Goal: Task Accomplishment & Management: Manage account settings

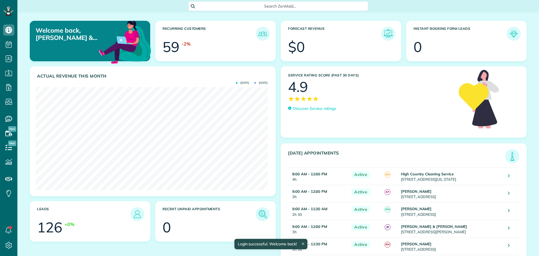
scroll to position [103, 232]
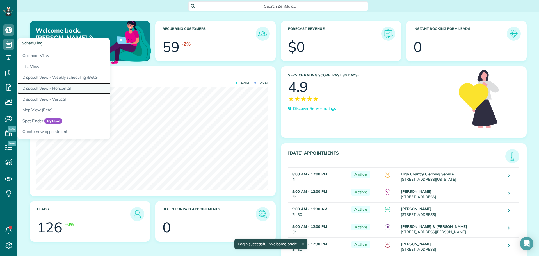
click at [41, 88] on link "Dispatch View - Horizontal" at bounding box center [87, 88] width 140 height 11
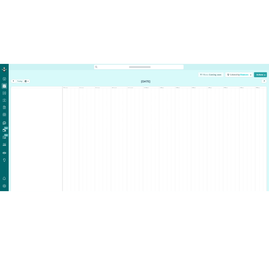
scroll to position [3, 3]
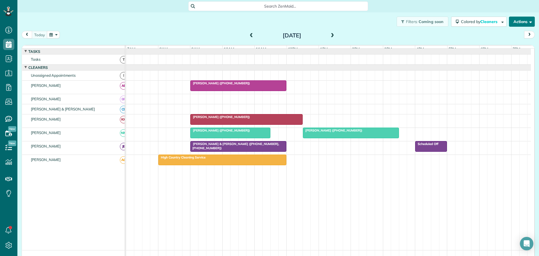
click at [516, 22] on button "Actions" at bounding box center [522, 22] width 26 height 10
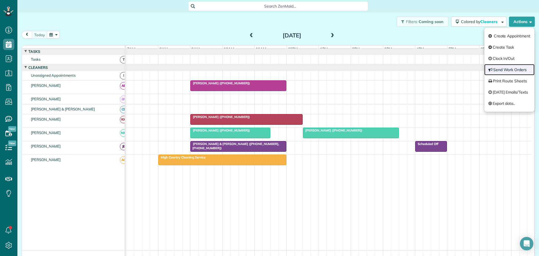
click at [506, 66] on link "Send Work Orders" at bounding box center [509, 69] width 50 height 11
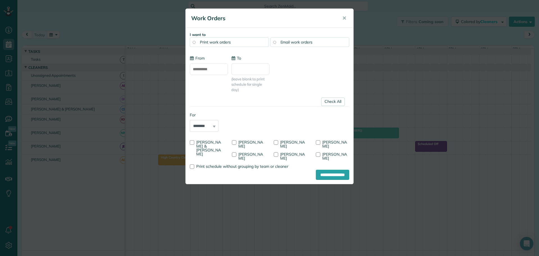
type input "**********"
click at [191, 143] on div at bounding box center [192, 142] width 4 height 4
click at [234, 143] on div at bounding box center [234, 142] width 4 height 4
click at [235, 153] on div at bounding box center [234, 154] width 4 height 4
click at [326, 171] on input "**********" at bounding box center [332, 174] width 33 height 10
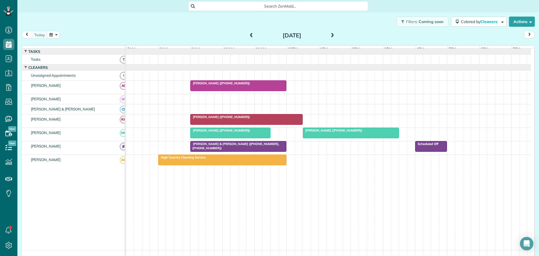
click at [329, 36] on span at bounding box center [332, 35] width 6 height 5
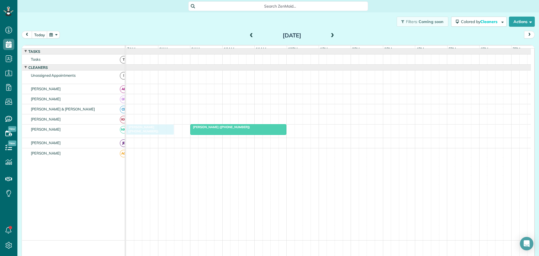
drag, startPoint x: 147, startPoint y: 78, endPoint x: 145, endPoint y: 128, distance: 49.7
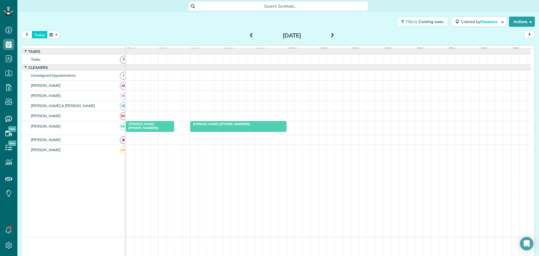
click at [42, 32] on button "today" at bounding box center [40, 35] width 16 height 8
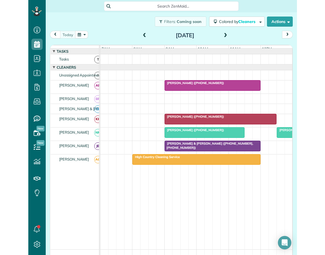
scroll to position [255, 17]
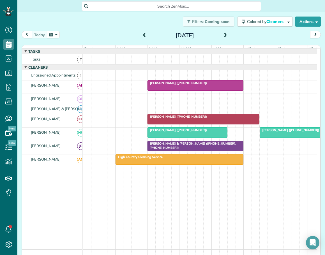
click at [141, 35] on span at bounding box center [144, 35] width 6 height 5
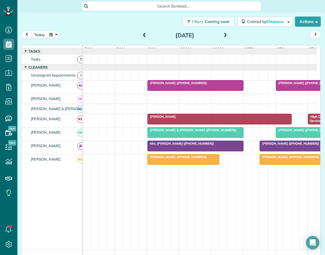
click at [270, 146] on span "Ramses Meijer (+17739993450)" at bounding box center [289, 144] width 60 height 4
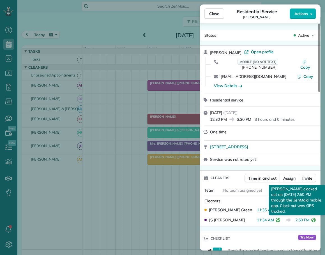
click at [315, 218] on icon "reset" at bounding box center [313, 220] width 4 height 4
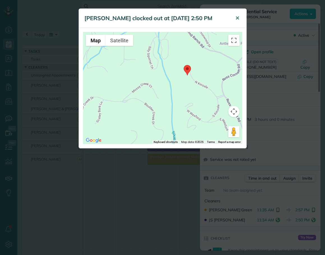
click at [236, 17] on span "✕" at bounding box center [237, 18] width 4 height 6
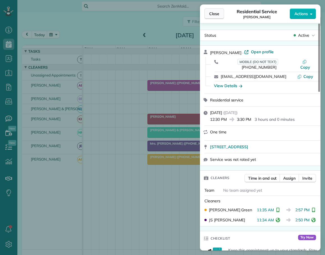
click at [217, 13] on span "Close" at bounding box center [214, 14] width 10 height 6
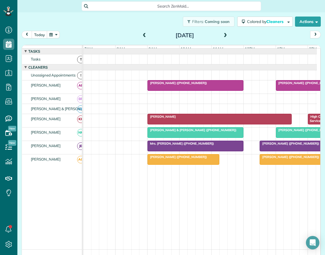
click at [195, 159] on div "Lori Wells (+18289637744)" at bounding box center [183, 157] width 68 height 4
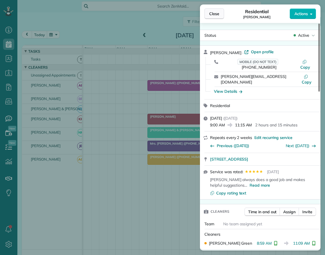
click at [212, 14] on span "Close" at bounding box center [214, 14] width 10 height 6
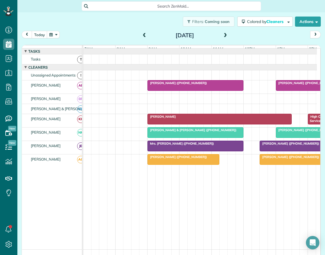
click at [279, 159] on div "Ramses Meijer (+17739993450)" at bounding box center [307, 157] width 93 height 4
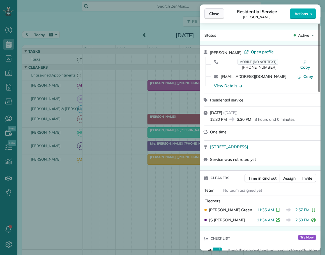
click at [214, 17] on button "Close" at bounding box center [214, 13] width 20 height 11
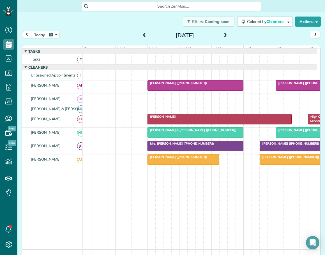
click at [293, 132] on span "Carrie Policinski (+19197410777)" at bounding box center [306, 130] width 60 height 4
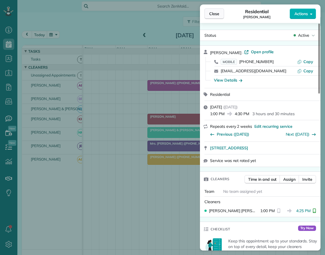
click at [218, 13] on span "Close" at bounding box center [214, 14] width 10 height 6
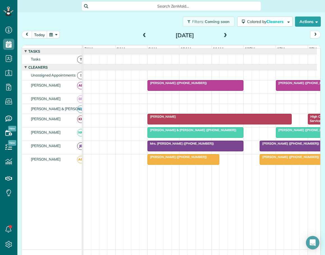
click at [286, 85] on span "Kimberly Humphrey (+19124647201)" at bounding box center [306, 83] width 60 height 4
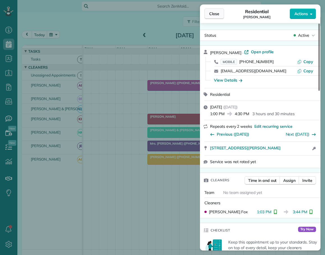
click at [215, 14] on span "Close" at bounding box center [214, 14] width 10 height 6
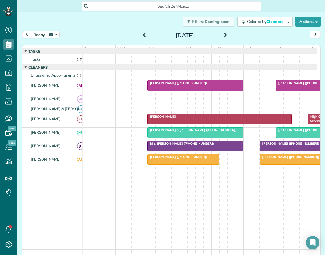
click at [122, 15] on div "Filters: Coming soon Colored by Cleaners Color by Cleaner Color by Team Color b…" at bounding box center [171, 21] width 308 height 19
click at [142, 36] on span at bounding box center [144, 35] width 6 height 5
click at [170, 119] on span "[PERSON_NAME]" at bounding box center [161, 117] width 29 height 4
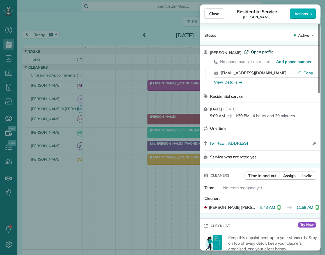
click at [263, 53] on span "Open profile" at bounding box center [262, 52] width 23 height 6
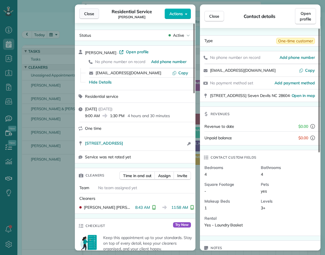
click at [92, 13] on span "Close" at bounding box center [89, 14] width 10 height 6
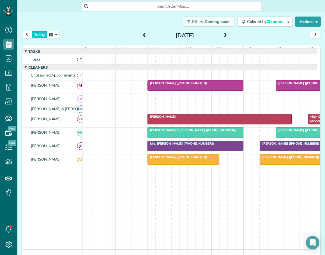
click at [40, 35] on button "today" at bounding box center [40, 35] width 16 height 8
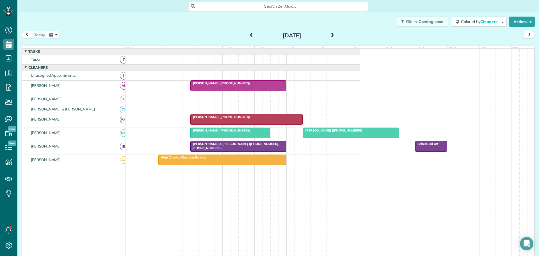
scroll to position [256, 17]
click at [331, 34] on span at bounding box center [332, 35] width 6 height 5
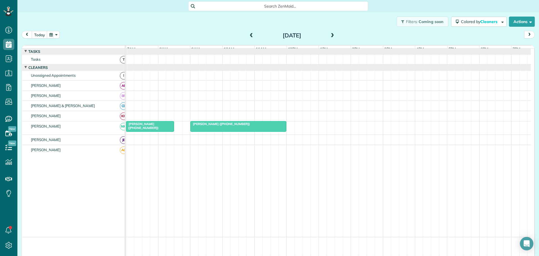
click at [331, 34] on span at bounding box center [332, 35] width 6 height 5
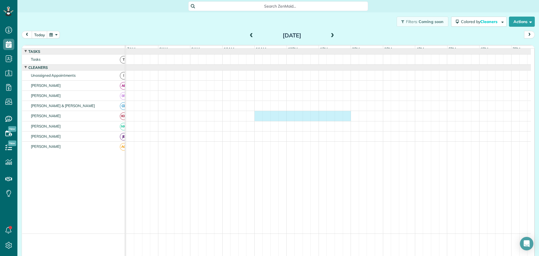
drag, startPoint x: 258, startPoint y: 117, endPoint x: 345, endPoint y: 124, distance: 87.8
click at [348, 121] on div at bounding box center [328, 116] width 405 height 10
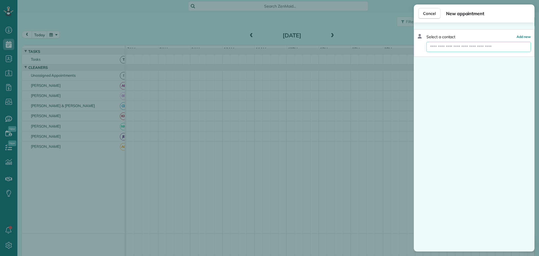
click at [448, 47] on input "text" at bounding box center [478, 47] width 104 height 10
type input "****"
click at [466, 56] on span "Sims" at bounding box center [481, 56] width 31 height 5
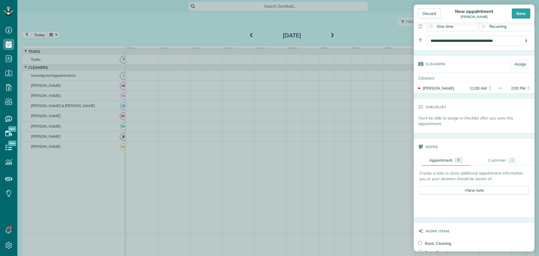
scroll to position [84, 0]
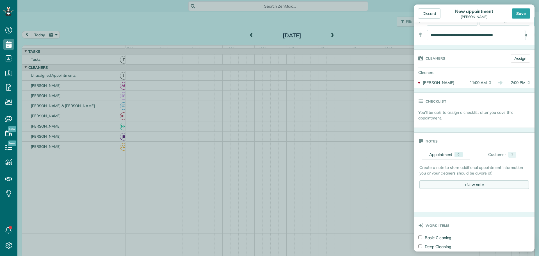
click at [466, 184] on div "+ New note" at bounding box center [473, 184] width 109 height 8
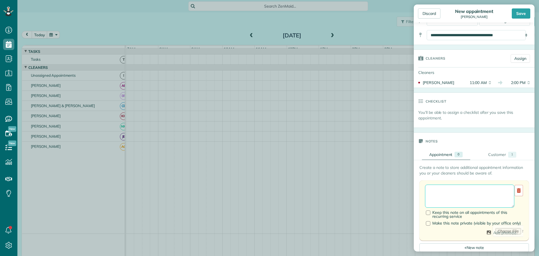
click at [443, 193] on textarea at bounding box center [469, 195] width 89 height 23
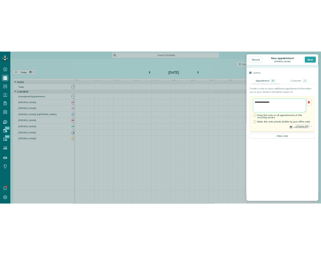
scroll to position [196, 0]
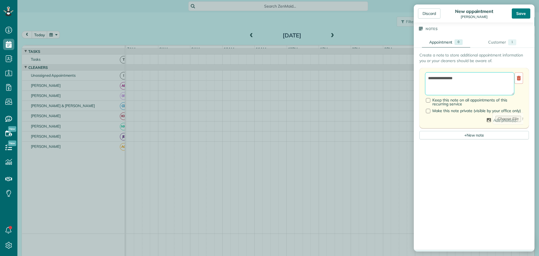
type textarea "**********"
click at [518, 13] on div "Save" at bounding box center [520, 13] width 19 height 10
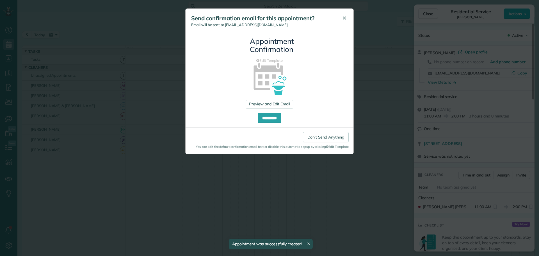
drag, startPoint x: 344, startPoint y: 16, endPoint x: 414, endPoint y: 25, distance: 69.8
click at [347, 17] on button "✕" at bounding box center [344, 18] width 13 height 13
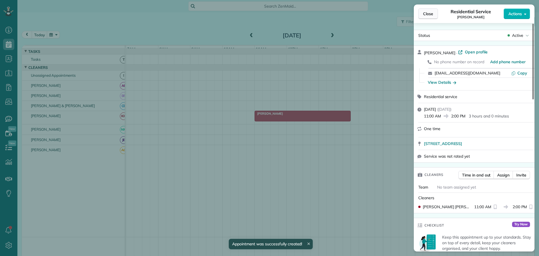
drag, startPoint x: 427, startPoint y: 12, endPoint x: 173, endPoint y: 23, distance: 254.4
click at [427, 12] on span "Close" at bounding box center [428, 14] width 10 height 6
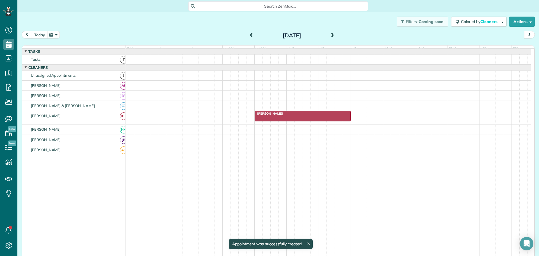
click at [38, 35] on button "today" at bounding box center [40, 35] width 16 height 8
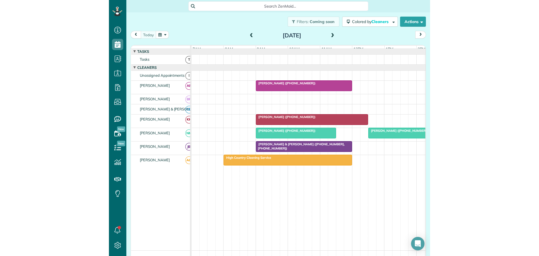
scroll to position [256, 17]
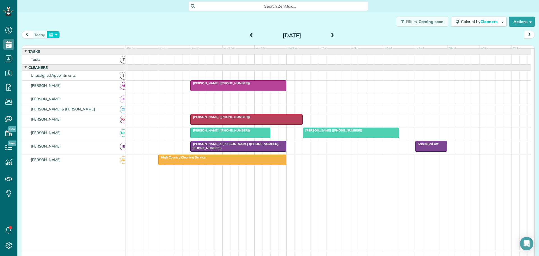
click at [56, 33] on button "button" at bounding box center [53, 35] width 13 height 8
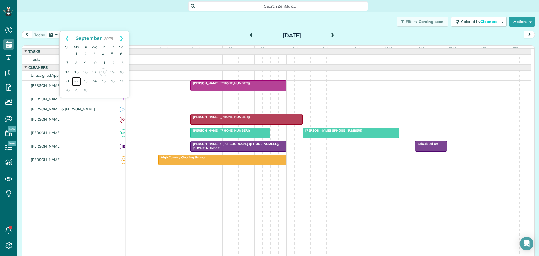
click at [76, 80] on link "22" at bounding box center [76, 81] width 9 height 9
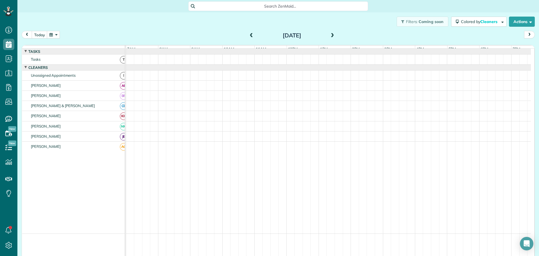
scroll to position [4, 0]
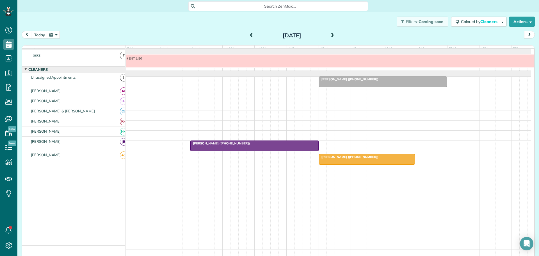
click at [331, 35] on span at bounding box center [332, 35] width 6 height 5
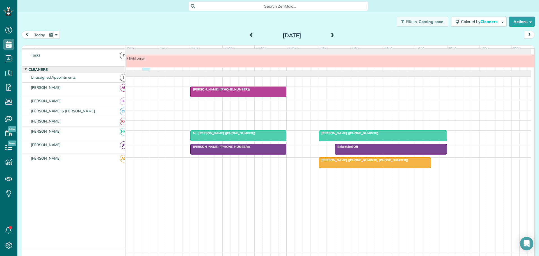
click at [143, 70] on div "8AM Laser" at bounding box center [328, 62] width 405 height 16
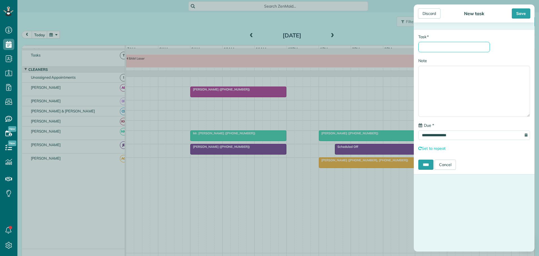
click at [435, 46] on input "* Task" at bounding box center [454, 47] width 72 height 10
type input "**********"
click at [431, 166] on input "****" at bounding box center [425, 164] width 15 height 10
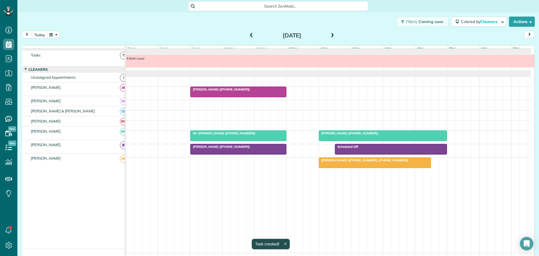
scroll to position [10, 0]
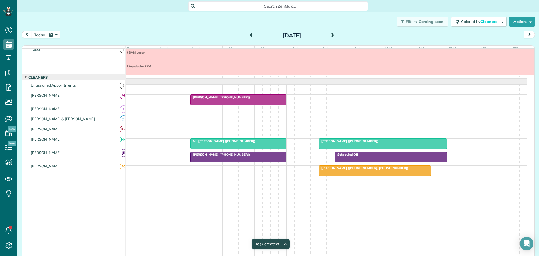
click at [330, 36] on span at bounding box center [332, 35] width 6 height 5
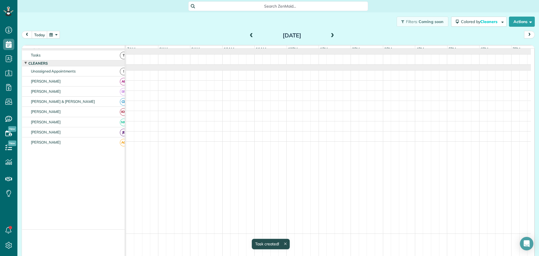
scroll to position [0, 0]
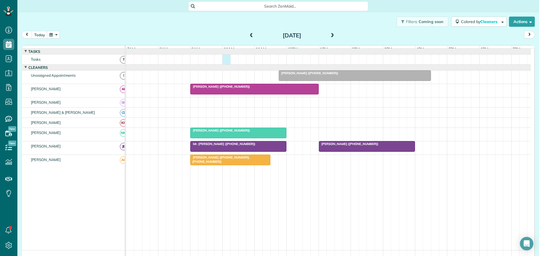
click at [223, 64] on div at bounding box center [328, 59] width 405 height 10
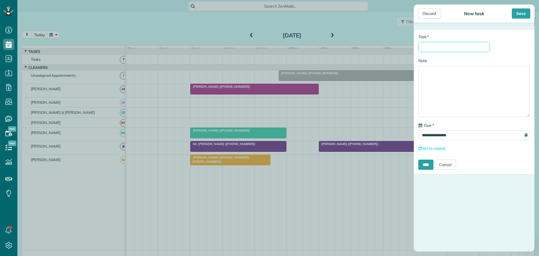
click at [428, 51] on input "* Task" at bounding box center [454, 47] width 72 height 10
type input "**********"
click at [426, 161] on input "****" at bounding box center [425, 164] width 15 height 10
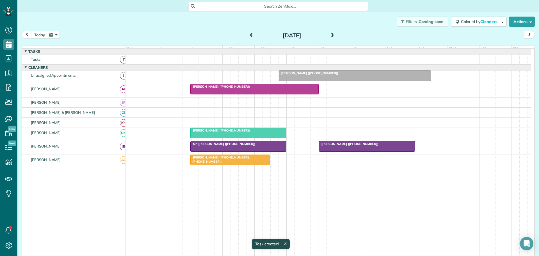
scroll to position [4, 0]
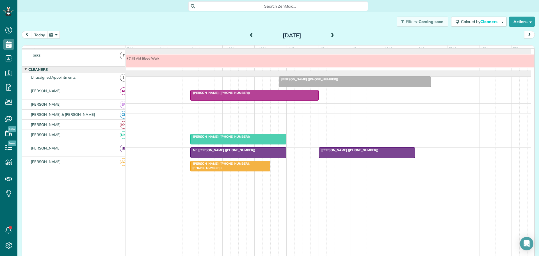
click at [38, 32] on button "today" at bounding box center [40, 35] width 16 height 8
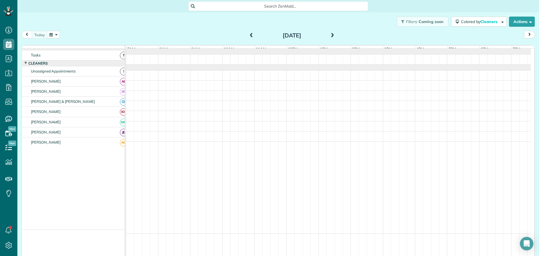
scroll to position [0, 0]
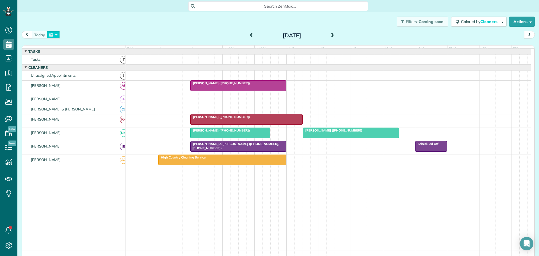
click at [55, 33] on button "button" at bounding box center [53, 35] width 13 height 8
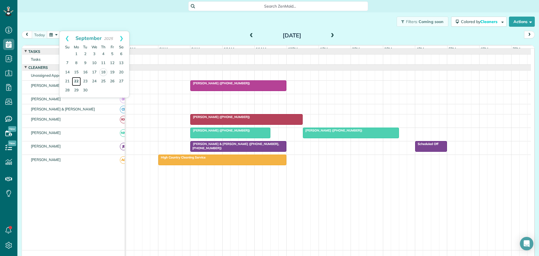
click at [75, 79] on link "22" at bounding box center [76, 81] width 9 height 9
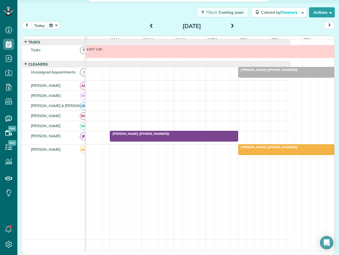
scroll to position [0, 52]
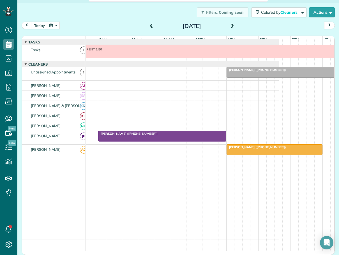
click at [256, 72] on span "Angela Heidt (+17138543054)" at bounding box center [256, 70] width 60 height 4
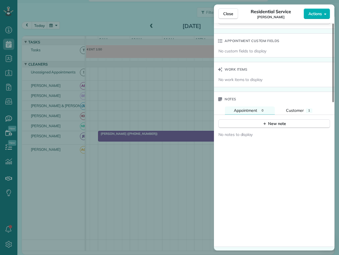
scroll to position [427, 0]
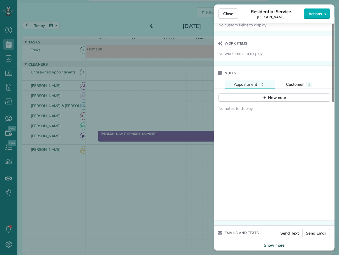
click at [274, 243] on span "Show more" at bounding box center [274, 246] width 21 height 6
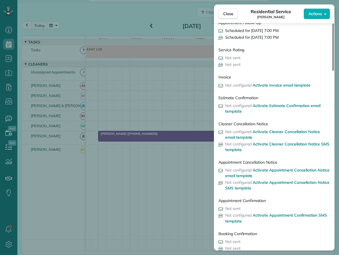
scroll to position [743, 0]
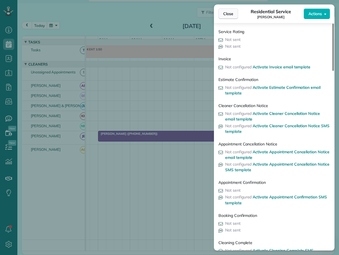
click at [229, 12] on span "Close" at bounding box center [228, 14] width 10 height 6
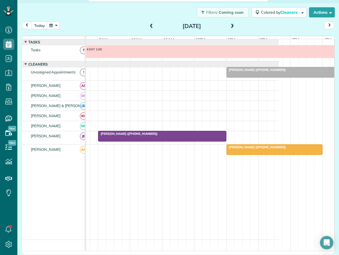
click at [259, 72] on span "Angela Heidt (+17138543054)" at bounding box center [256, 70] width 60 height 4
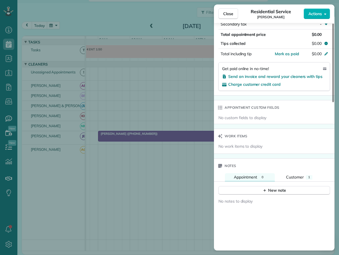
scroll to position [337, 0]
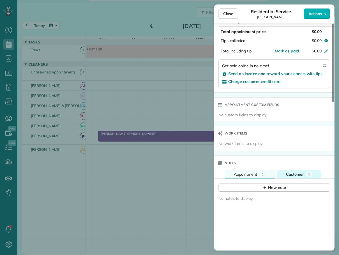
click at [298, 172] on span "Customer" at bounding box center [295, 174] width 18 height 5
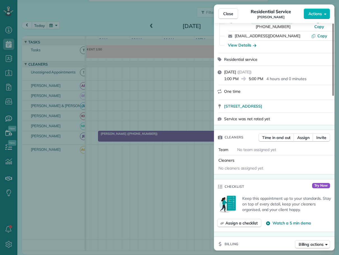
scroll to position [0, 0]
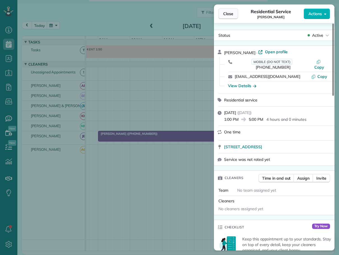
click at [230, 11] on span "Close" at bounding box center [228, 14] width 10 height 6
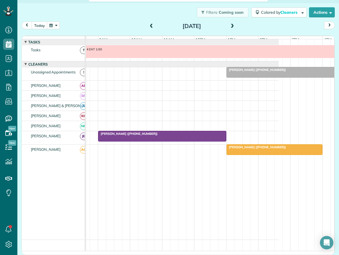
click at [258, 72] on span "Angela Heidt (+17138543054)" at bounding box center [256, 70] width 60 height 4
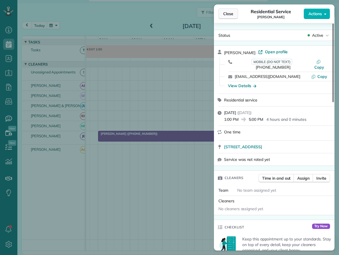
click at [231, 14] on span "Close" at bounding box center [228, 14] width 10 height 6
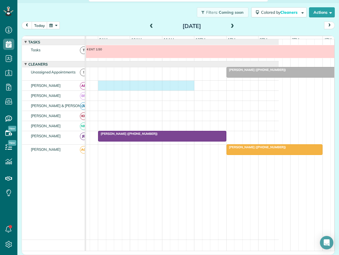
drag, startPoint x: 100, startPoint y: 87, endPoint x: 189, endPoint y: 93, distance: 88.6
click at [189, 91] on div at bounding box center [156, 86] width 245 height 10
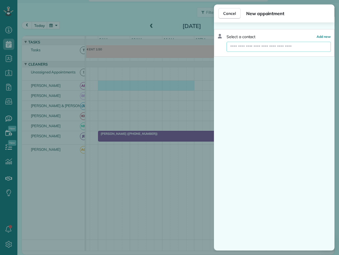
click at [239, 48] on input "text" at bounding box center [279, 47] width 104 height 10
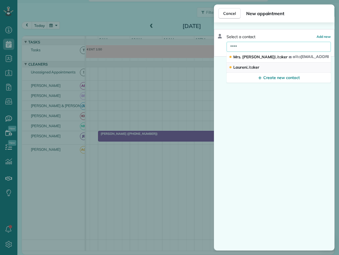
type input "****"
click at [245, 66] on span "Lauren Lita ker" at bounding box center [246, 67] width 26 height 5
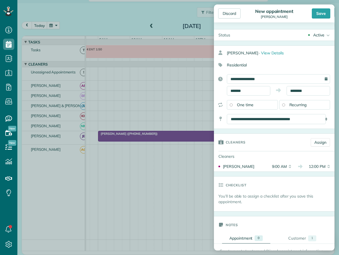
scroll to position [56, 0]
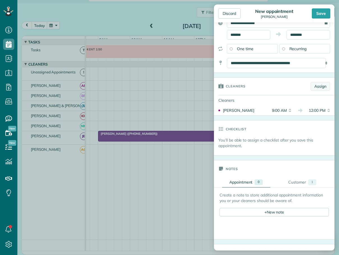
click at [318, 85] on link "Assign" at bounding box center [320, 86] width 19 height 8
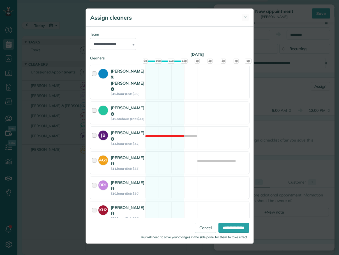
scroll to position [63, 0]
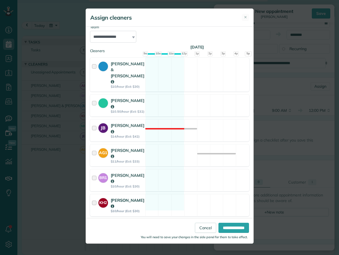
click at [95, 197] on div at bounding box center [95, 205] width 6 height 16
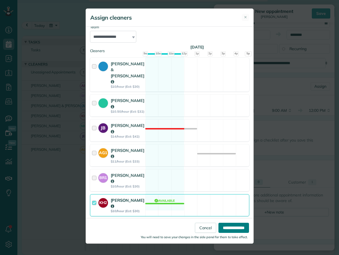
click at [231, 228] on input "**********" at bounding box center [234, 228] width 31 height 10
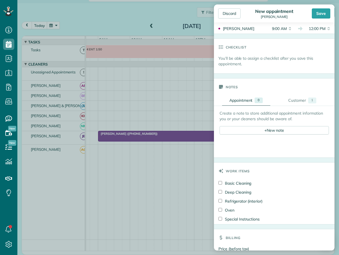
scroll to position [168, 0]
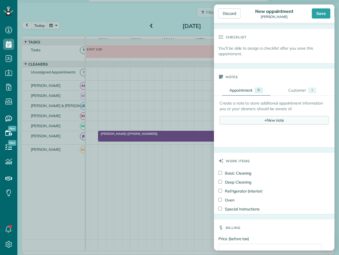
click at [269, 120] on div "+ New note" at bounding box center [274, 120] width 109 height 8
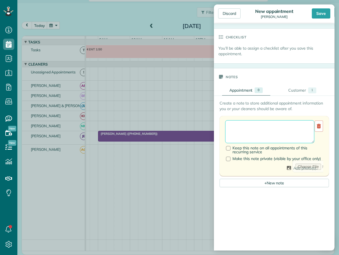
click at [249, 129] on textarea at bounding box center [269, 131] width 89 height 23
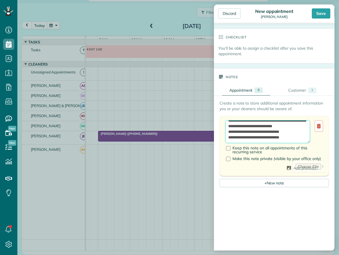
scroll to position [14, 0]
click at [234, 135] on textarea "**********" at bounding box center [267, 131] width 85 height 23
click at [278, 135] on textarea "**********" at bounding box center [267, 131] width 85 height 23
click at [256, 139] on textarea "**********" at bounding box center [267, 131] width 85 height 23
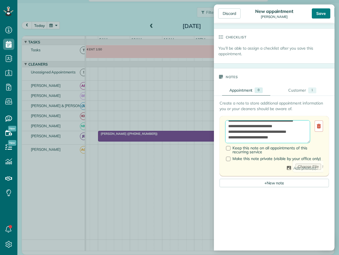
type textarea "**********"
click at [320, 13] on div "Save" at bounding box center [321, 13] width 19 height 10
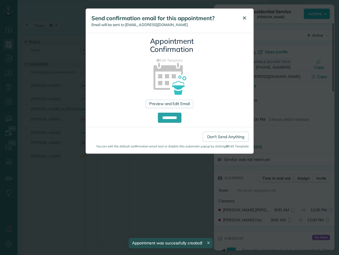
click at [244, 17] on span "✕" at bounding box center [244, 18] width 4 height 6
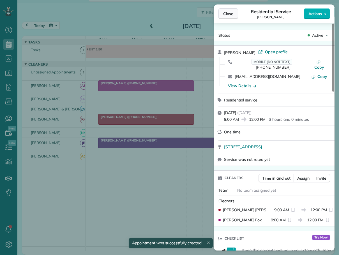
click at [233, 15] on button "Close" at bounding box center [229, 13] width 20 height 11
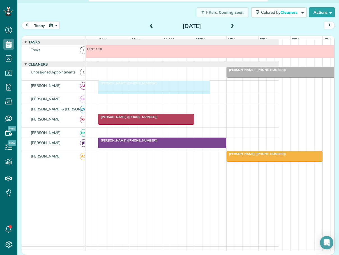
drag, startPoint x: 192, startPoint y: 87, endPoint x: 202, endPoint y: 87, distance: 9.5
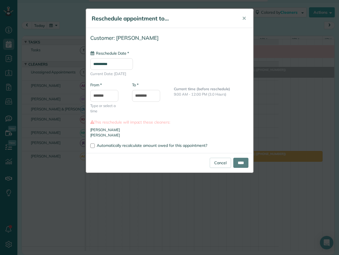
type input "**********"
click at [237, 160] on input "****" at bounding box center [240, 163] width 15 height 10
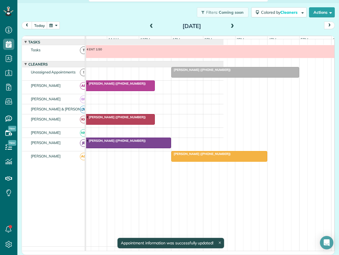
scroll to position [0, 119]
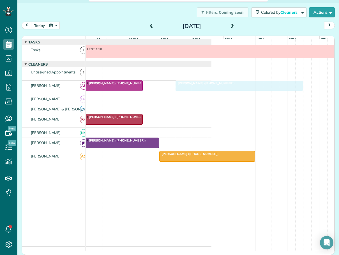
drag, startPoint x: 173, startPoint y: 72, endPoint x: 187, endPoint y: 85, distance: 18.7
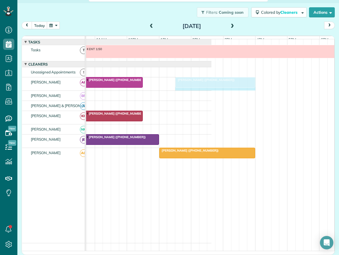
drag, startPoint x: 302, startPoint y: 84, endPoint x: 249, endPoint y: 88, distance: 53.2
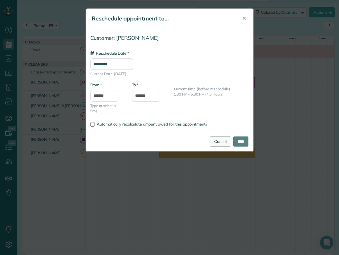
type input "**********"
click at [235, 139] on input "****" at bounding box center [240, 142] width 15 height 10
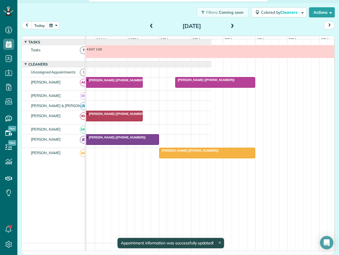
click at [186, 82] on span "Angela Heidt (+17138543054)" at bounding box center [205, 80] width 60 height 4
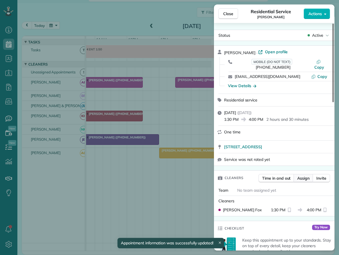
click at [303, 176] on span "Assign" at bounding box center [303, 179] width 12 height 6
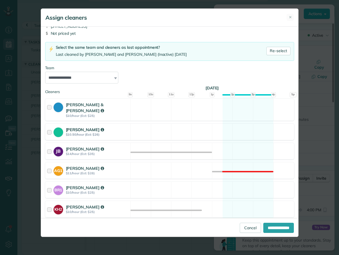
scroll to position [49, 0]
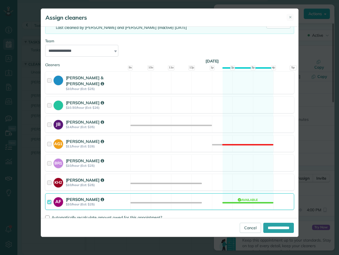
click at [49, 177] on div at bounding box center [50, 182] width 6 height 10
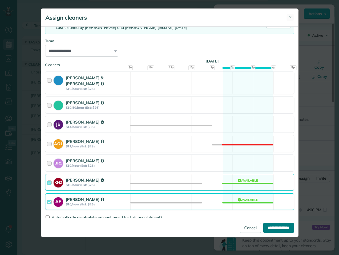
click at [276, 227] on input "**********" at bounding box center [278, 228] width 31 height 10
type input "**********"
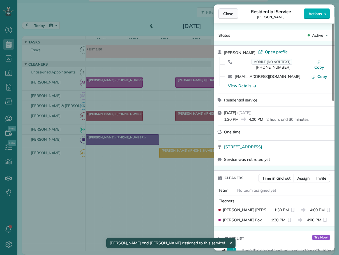
click at [226, 13] on span "Close" at bounding box center [228, 14] width 10 height 6
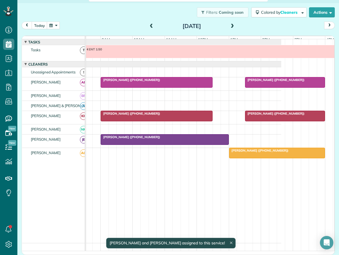
scroll to position [0, 44]
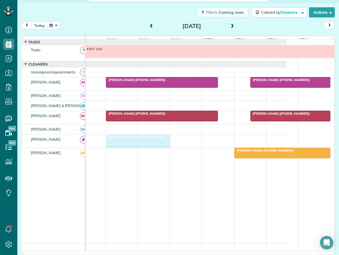
drag, startPoint x: 233, startPoint y: 141, endPoint x: 163, endPoint y: 139, distance: 69.3
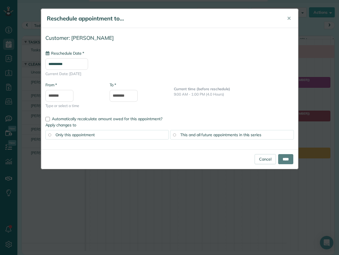
type input "**********"
click at [285, 157] on input "****" at bounding box center [285, 159] width 15 height 10
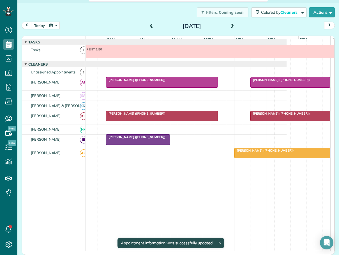
click at [141, 139] on span "Marsha Winterhalter (+18138572566)" at bounding box center [136, 137] width 60 height 4
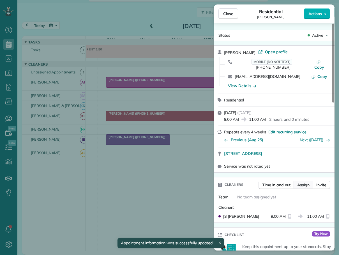
click at [305, 182] on span "Assign" at bounding box center [303, 185] width 12 height 6
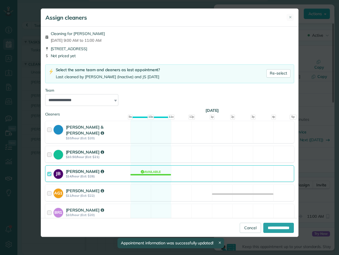
click at [49, 149] on div at bounding box center [50, 154] width 6 height 10
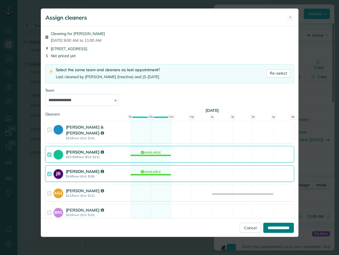
click at [275, 225] on input "**********" at bounding box center [278, 228] width 31 height 10
type input "**********"
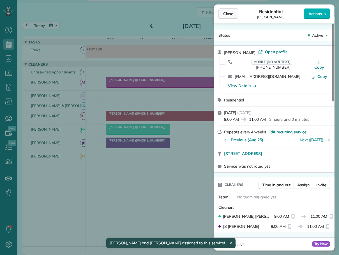
click at [230, 11] on span "Close" at bounding box center [228, 14] width 10 height 6
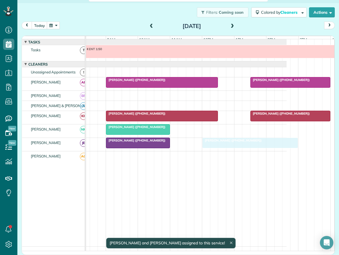
drag, startPoint x: 253, startPoint y: 158, endPoint x: 225, endPoint y: 144, distance: 31.2
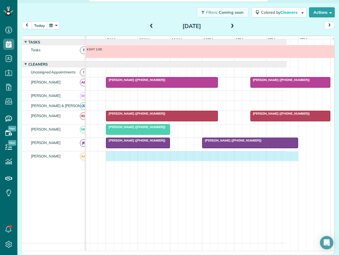
drag, startPoint x: 108, startPoint y: 157, endPoint x: 292, endPoint y: 169, distance: 185.0
click at [287, 169] on div "ENT 1:50 Angela Heidt (+17138543054) Lauren Litaker (+19195947919) Angela Heidt…" at bounding box center [164, 145] width 245 height 212
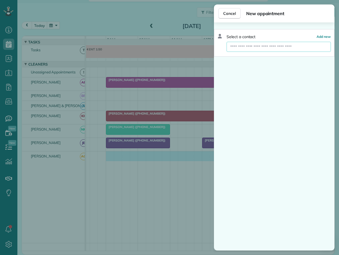
click at [279, 47] on input "text" at bounding box center [279, 47] width 104 height 10
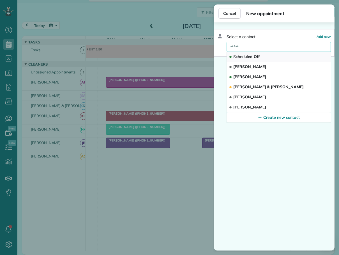
type input "*****"
click at [252, 56] on span "Sched uled Off" at bounding box center [246, 56] width 26 height 5
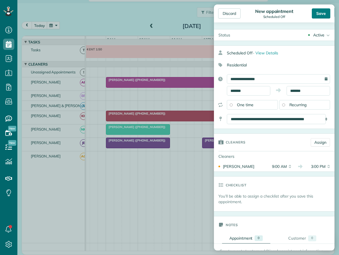
click at [322, 12] on div "Save" at bounding box center [321, 13] width 19 height 10
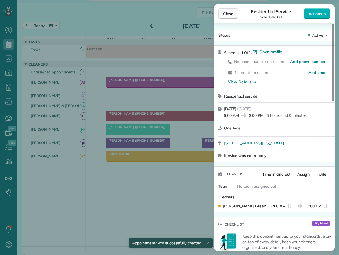
click at [227, 13] on span "Close" at bounding box center [228, 14] width 10 height 6
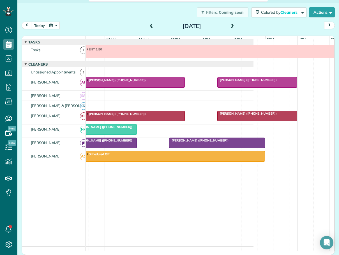
scroll to position [0, 97]
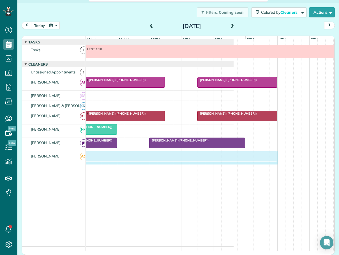
drag, startPoint x: 243, startPoint y: 158, endPoint x: 272, endPoint y: 157, distance: 28.6
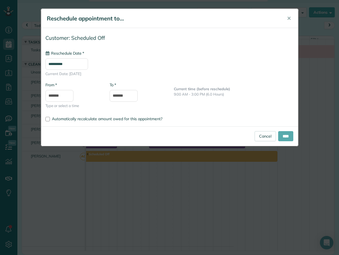
type input "**********"
click at [284, 135] on input "****" at bounding box center [285, 136] width 15 height 10
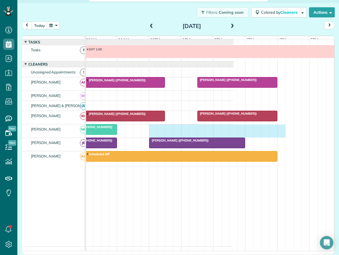
drag, startPoint x: 150, startPoint y: 130, endPoint x: 282, endPoint y: 132, distance: 132.1
click at [234, 132] on div "Marsha Winterhalter (+18138572566)" at bounding box center [111, 131] width 245 height 13
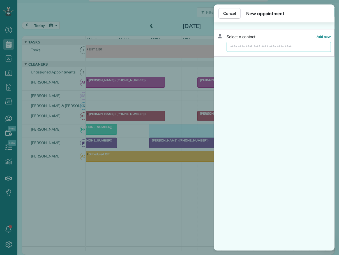
click at [247, 47] on input "text" at bounding box center [279, 47] width 104 height 10
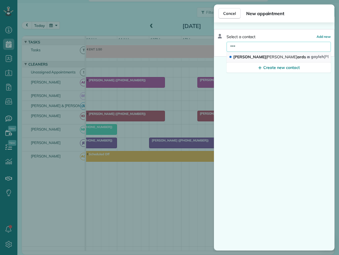
type input "***"
click at [266, 57] on span "Edw" at bounding box center [281, 56] width 31 height 5
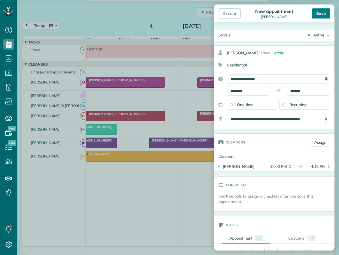
click at [325, 14] on div "Save" at bounding box center [321, 13] width 19 height 10
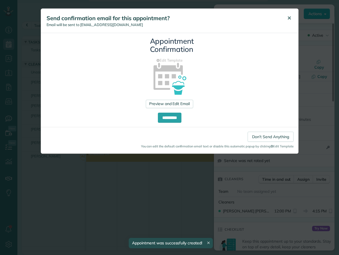
click at [291, 18] on span "✕" at bounding box center [289, 18] width 4 height 6
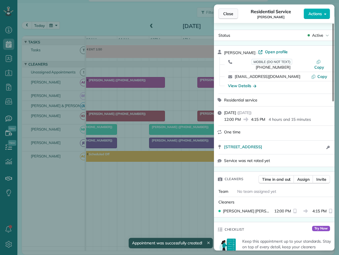
click at [224, 15] on span "Close" at bounding box center [228, 14] width 10 height 6
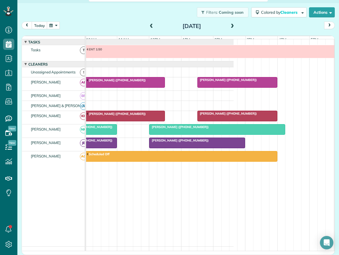
click at [231, 24] on span at bounding box center [232, 26] width 6 height 5
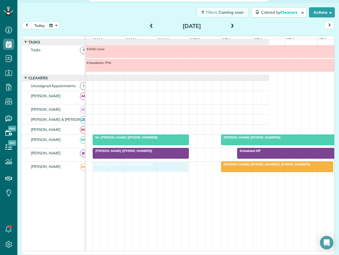
drag, startPoint x: 116, startPoint y: 97, endPoint x: 113, endPoint y: 165, distance: 68.5
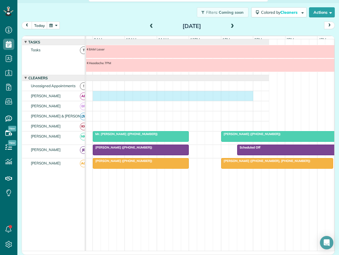
drag, startPoint x: 95, startPoint y: 97, endPoint x: 248, endPoint y: 102, distance: 152.7
click at [248, 101] on div at bounding box center [149, 96] width 241 height 10
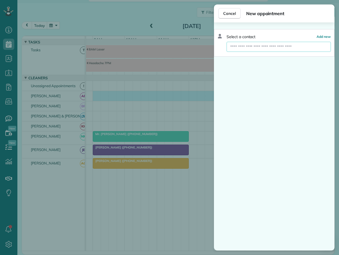
click at [242, 50] on input "text" at bounding box center [279, 47] width 104 height 10
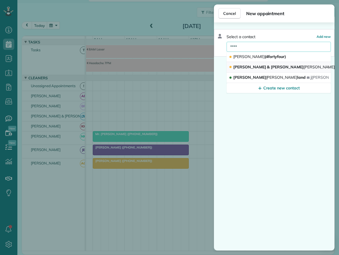
click at [243, 65] on span "Richard & Diane Kirk man (Chinkapin Rental)" at bounding box center [306, 67] width 146 height 5
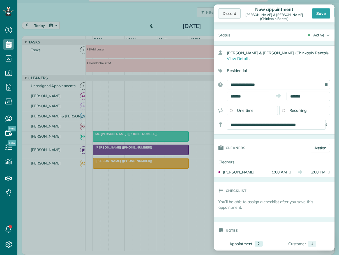
click at [232, 12] on div "Discard" at bounding box center [229, 13] width 22 height 10
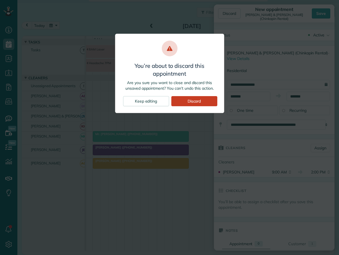
drag, startPoint x: 196, startPoint y: 100, endPoint x: 184, endPoint y: 104, distance: 12.9
click at [196, 101] on div "Discard" at bounding box center [194, 101] width 46 height 10
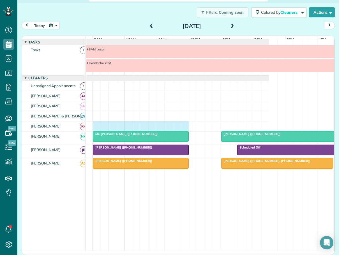
drag, startPoint x: 95, startPoint y: 128, endPoint x: 188, endPoint y: 133, distance: 93.3
click at [184, 131] on div at bounding box center [149, 126] width 241 height 10
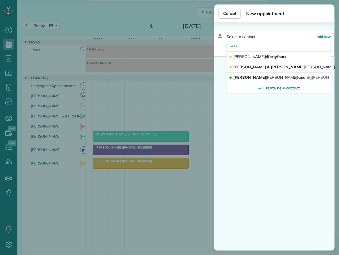
drag, startPoint x: 244, startPoint y: 47, endPoint x: 227, endPoint y: 47, distance: 16.6
click at [227, 47] on input "****" at bounding box center [279, 47] width 104 height 10
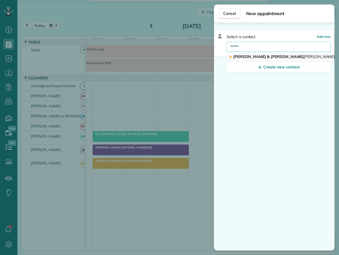
type input "*****"
click at [304, 57] on span "Schum" at bounding box center [319, 56] width 31 height 5
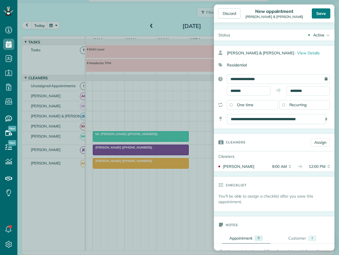
click at [323, 15] on div "Save" at bounding box center [321, 13] width 19 height 10
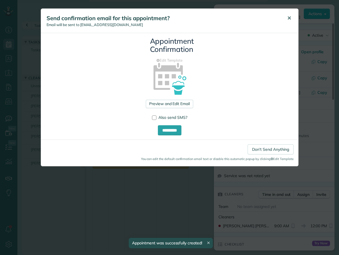
click at [288, 19] on span "✕" at bounding box center [289, 18] width 4 height 6
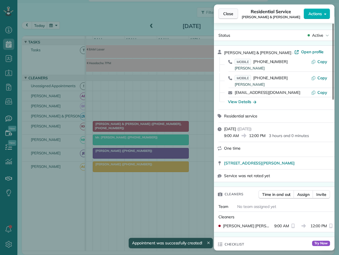
click at [226, 12] on span "Close" at bounding box center [228, 14] width 10 height 6
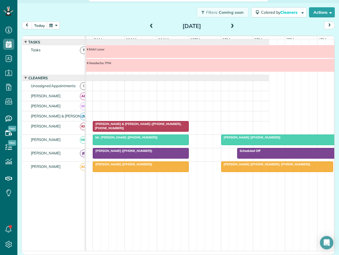
click at [232, 25] on span at bounding box center [232, 26] width 6 height 5
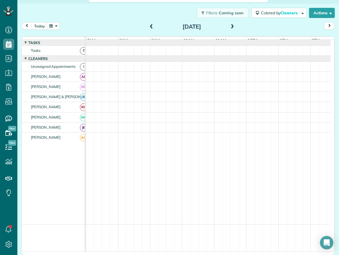
scroll to position [4, 0]
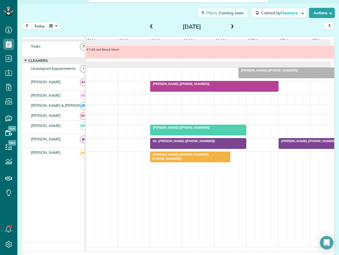
click at [150, 27] on span at bounding box center [151, 26] width 6 height 5
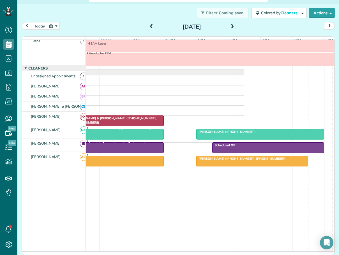
scroll to position [0, 0]
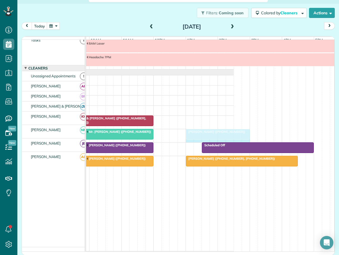
drag, startPoint x: 313, startPoint y: 132, endPoint x: 247, endPoint y: 130, distance: 65.9
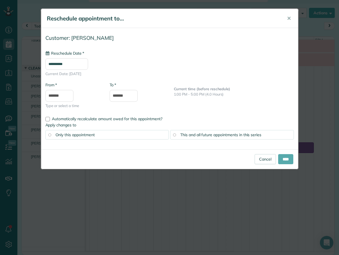
type input "**********"
click at [281, 158] on input "****" at bounding box center [285, 159] width 15 height 10
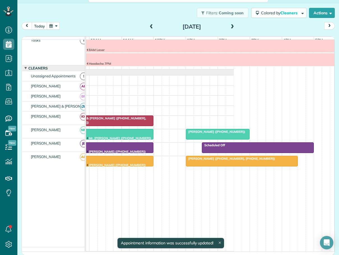
click at [198, 131] on span "Ashley Colquitt (+12147695179)" at bounding box center [216, 132] width 60 height 4
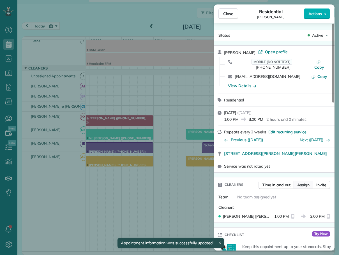
click at [306, 182] on span "Assign" at bounding box center [303, 185] width 12 height 6
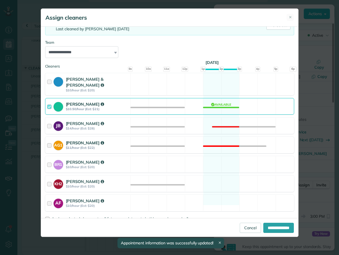
scroll to position [56, 0]
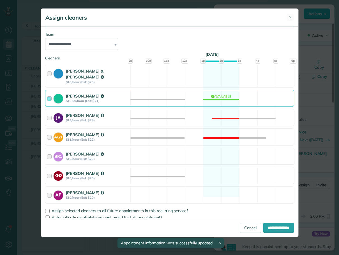
click at [51, 171] on div at bounding box center [50, 176] width 6 height 10
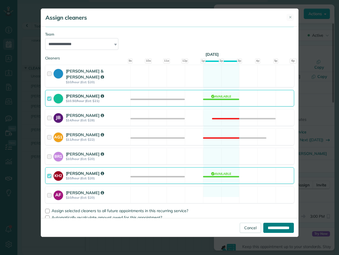
click at [266, 227] on input "**********" at bounding box center [278, 228] width 31 height 10
type input "**********"
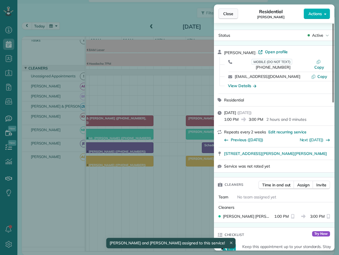
click at [227, 12] on span "Close" at bounding box center [228, 14] width 10 height 6
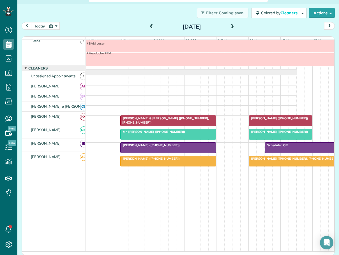
scroll to position [0, 32]
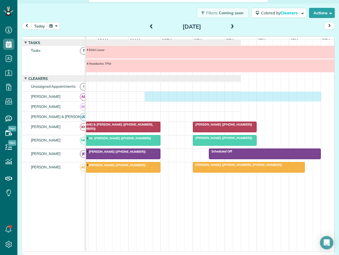
drag, startPoint x: 176, startPoint y: 96, endPoint x: 318, endPoint y: 103, distance: 141.8
click at [241, 102] on div at bounding box center [120, 97] width 241 height 10
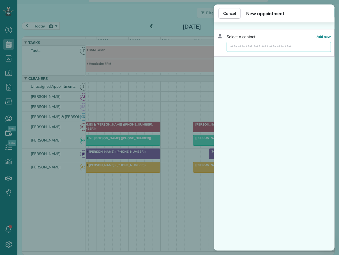
click at [237, 45] on input "text" at bounding box center [279, 47] width 104 height 10
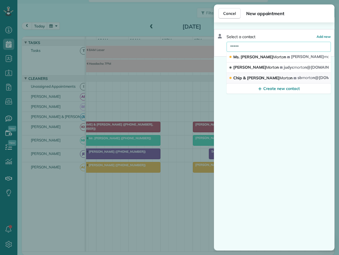
type input "*****"
click at [242, 77] on span "Chip & Jackie Morto n" at bounding box center [262, 77] width 59 height 5
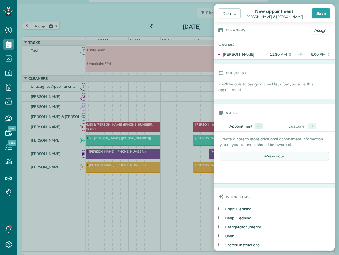
click at [265, 156] on div "+ New note" at bounding box center [274, 156] width 109 height 8
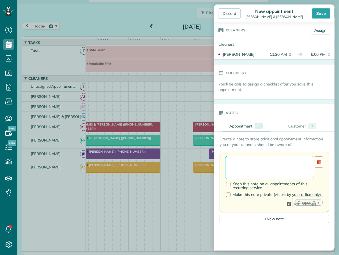
click at [242, 162] on textarea at bounding box center [269, 167] width 89 height 23
type textarea "**********"
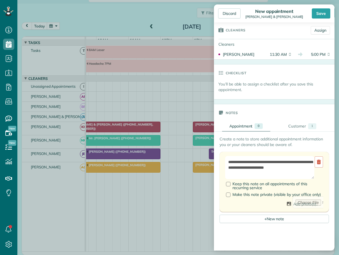
click at [322, 12] on div "Save" at bounding box center [321, 13] width 19 height 10
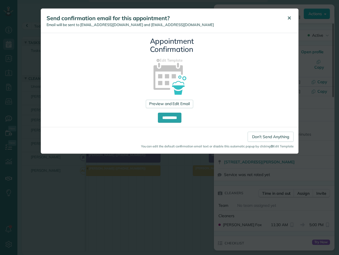
click at [288, 18] on span "✕" at bounding box center [289, 18] width 4 height 6
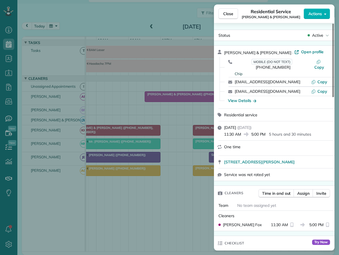
click at [226, 14] on span "Close" at bounding box center [228, 14] width 10 height 6
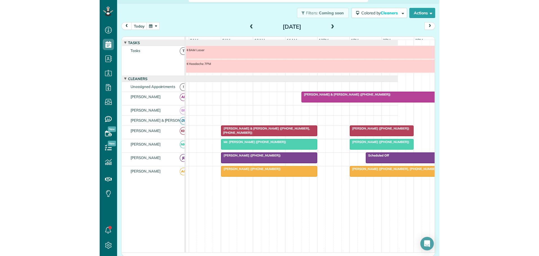
scroll to position [256, 17]
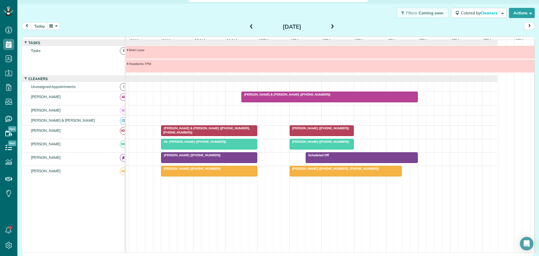
click at [38, 26] on button "today" at bounding box center [40, 26] width 16 height 8
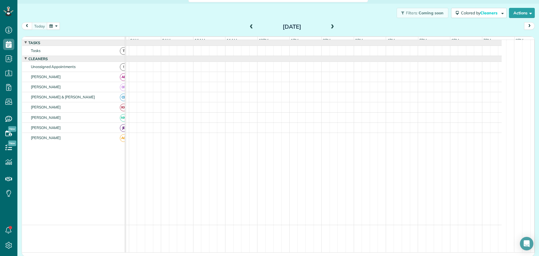
scroll to position [0, 0]
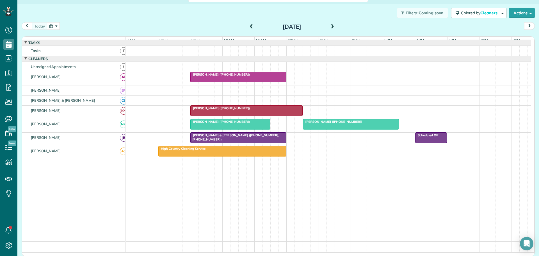
click at [210, 110] on span "Kimberly Marland (+18289649274)" at bounding box center [220, 108] width 60 height 4
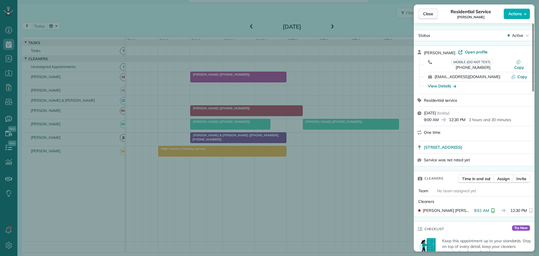
click at [430, 12] on span "Close" at bounding box center [428, 14] width 10 height 6
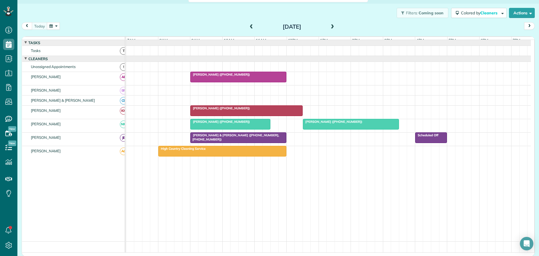
click at [213, 123] on div "Teri Vandyke (+18287734074)" at bounding box center [230, 121] width 77 height 4
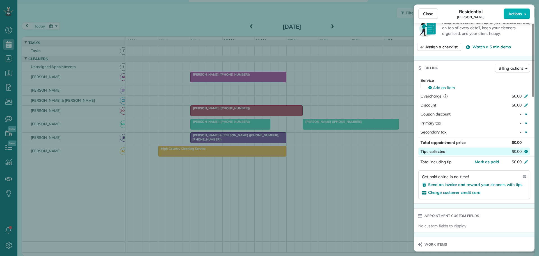
scroll to position [224, 0]
click at [428, 12] on span "Close" at bounding box center [428, 14] width 10 height 6
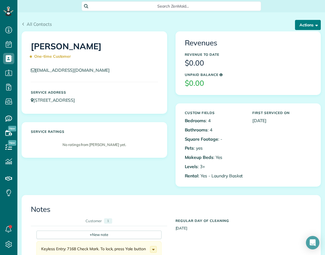
click at [300, 26] on button "Actions" at bounding box center [308, 25] width 26 height 10
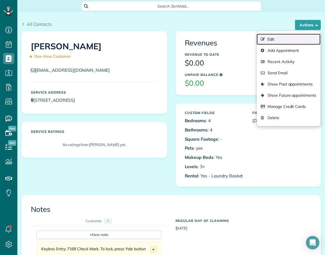
click at [275, 38] on link "Edit" at bounding box center [289, 39] width 64 height 11
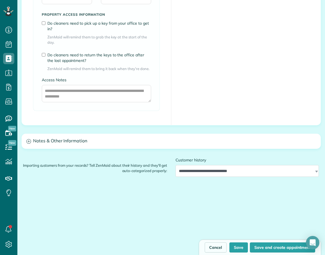
scroll to position [589, 0]
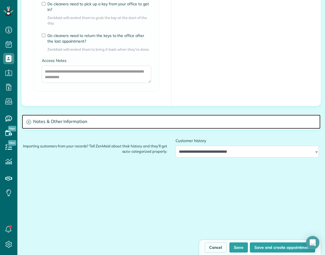
click at [52, 124] on h3 "Notes & Other Information" at bounding box center [171, 122] width 299 height 14
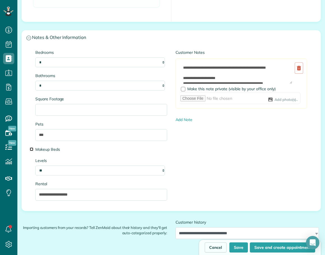
scroll to position [729, 0]
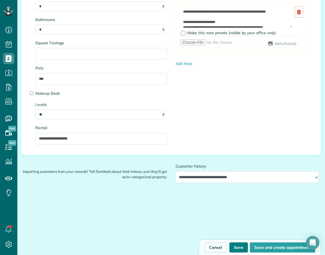
click at [235, 246] on button "Save" at bounding box center [238, 248] width 19 height 10
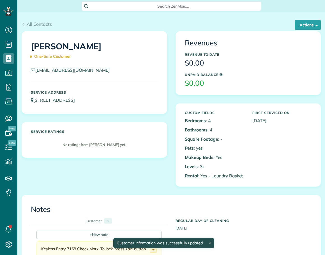
scroll to position [3, 3]
